Goal: Find specific page/section: Find specific page/section

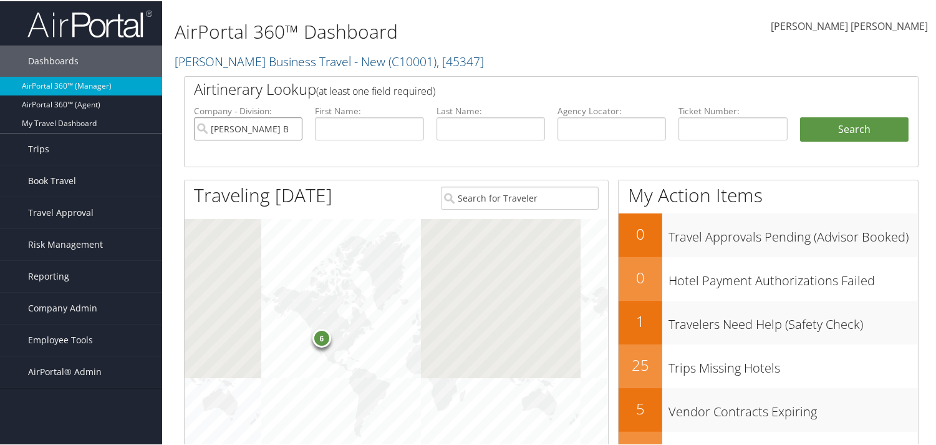
click at [291, 127] on input "Christopherson Business Travel - New" at bounding box center [248, 127] width 109 height 23
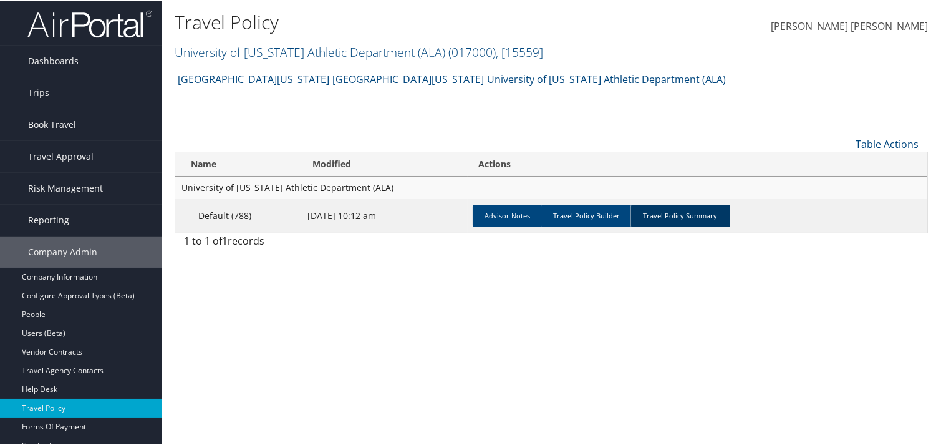
click at [687, 220] on link "Travel Policy Summary" at bounding box center [681, 214] width 100 height 22
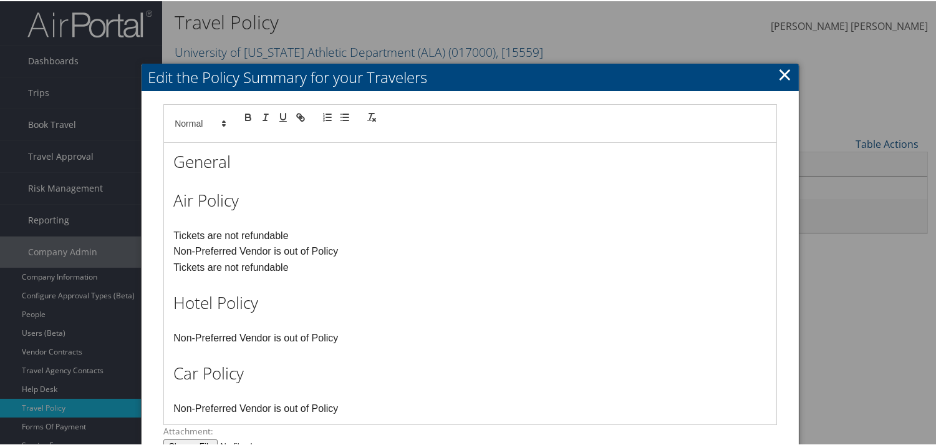
click at [780, 72] on link "×" at bounding box center [785, 73] width 14 height 25
